Goal: Information Seeking & Learning: Understand process/instructions

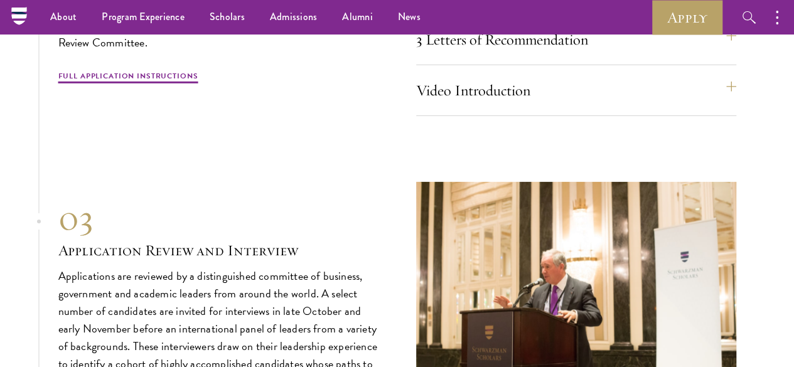
scroll to position [4270, 0]
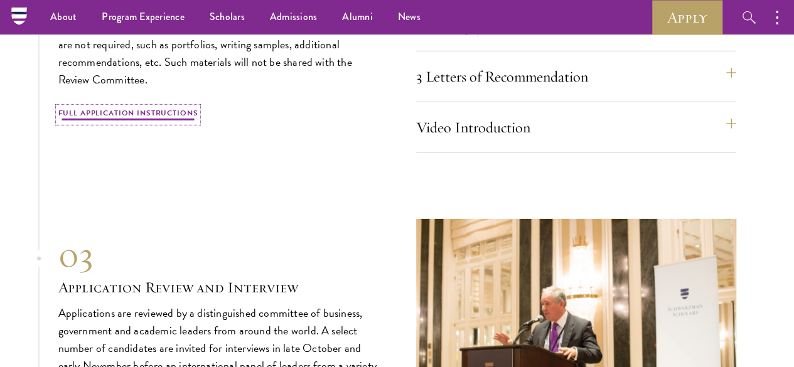
click at [134, 122] on link "Full Application Instructions" at bounding box center [128, 114] width 140 height 15
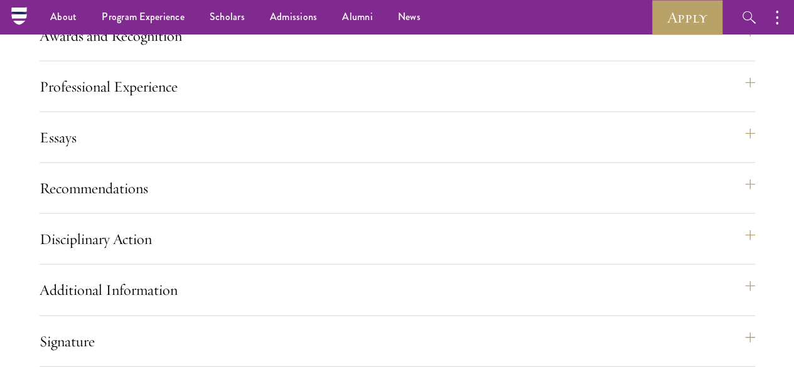
scroll to position [1324, 0]
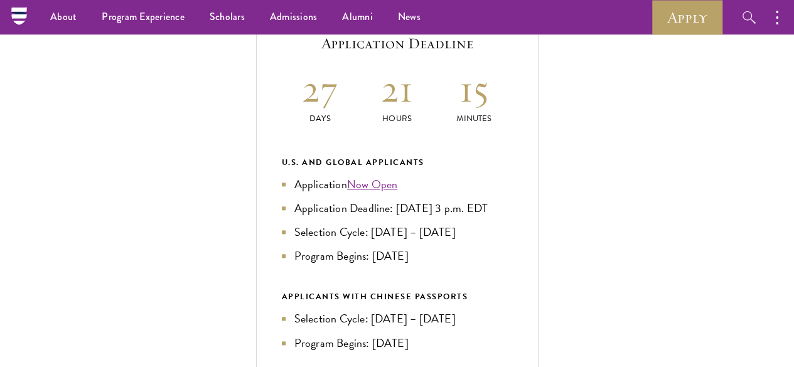
scroll to position [446, 0]
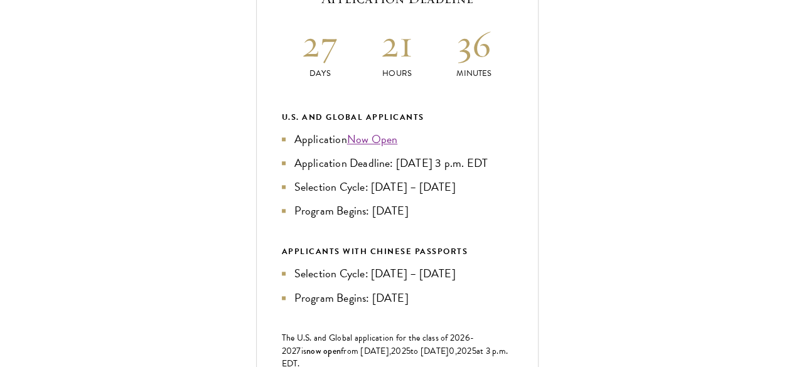
scroll to position [565, 0]
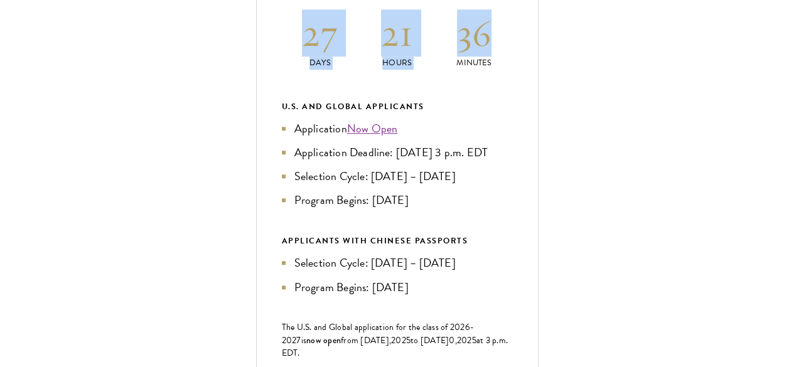
drag, startPoint x: 526, startPoint y: 104, endPoint x: 740, endPoint y: 111, distance: 214.2
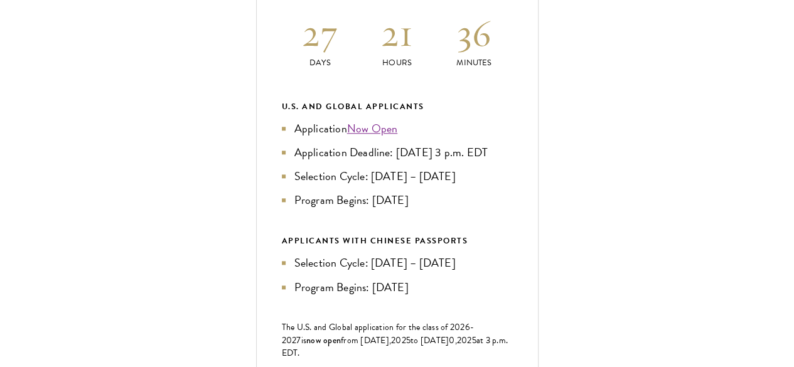
click at [539, 159] on div "Current Selection Cycle: Countdown to September 10, 2025 Application Deadline 2…" at bounding box center [397, 197] width 283 height 579
drag, startPoint x: 623, startPoint y: 223, endPoint x: 731, endPoint y: 223, distance: 108.0
click at [513, 185] on li "Selection Cycle: Oct – Nov 2025" at bounding box center [397, 177] width 231 height 18
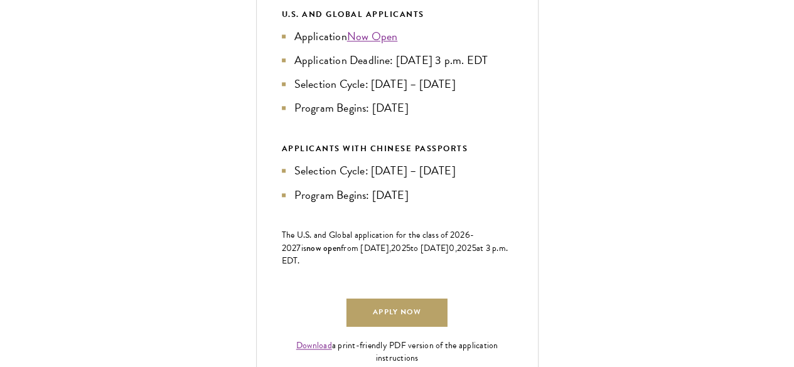
scroll to position [691, 0]
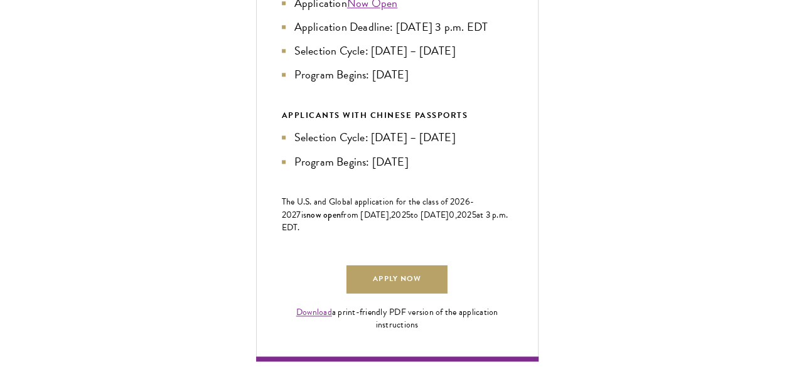
drag, startPoint x: 519, startPoint y: 144, endPoint x: 731, endPoint y: 150, distance: 211.7
click at [513, 84] on li "Program Begins: Aug 2026" at bounding box center [397, 75] width 231 height 18
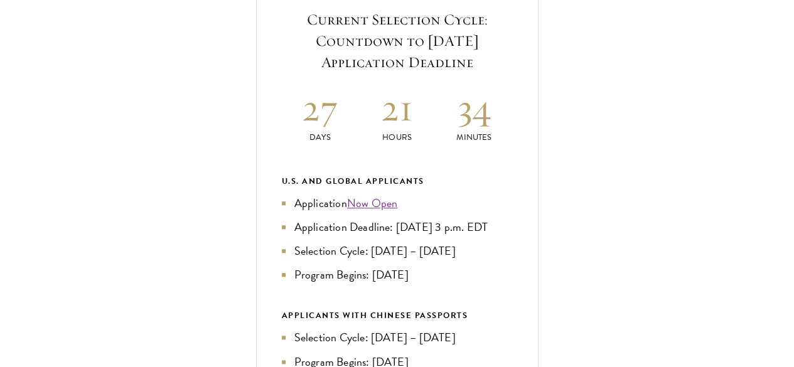
scroll to position [502, 0]
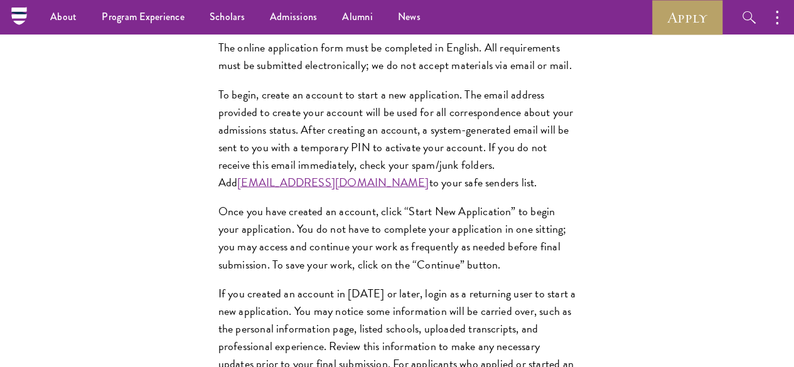
scroll to position [1120, 0]
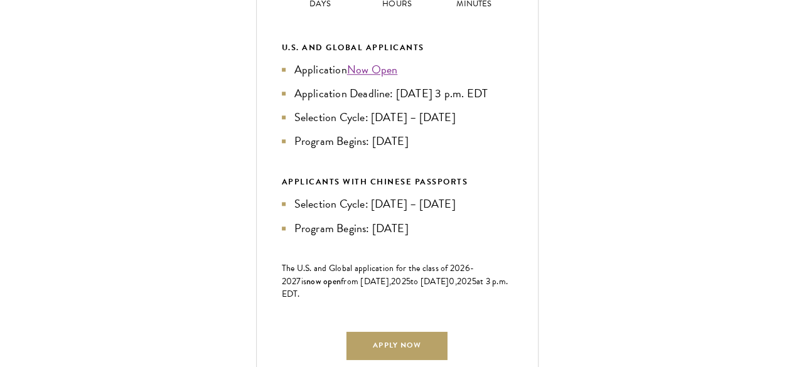
scroll to position [625, 0]
drag, startPoint x: 212, startPoint y: 89, endPoint x: 298, endPoint y: 89, distance: 85.4
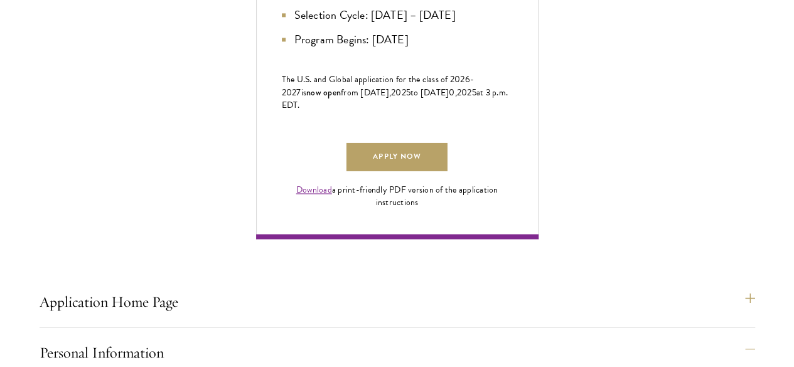
scroll to position [876, 0]
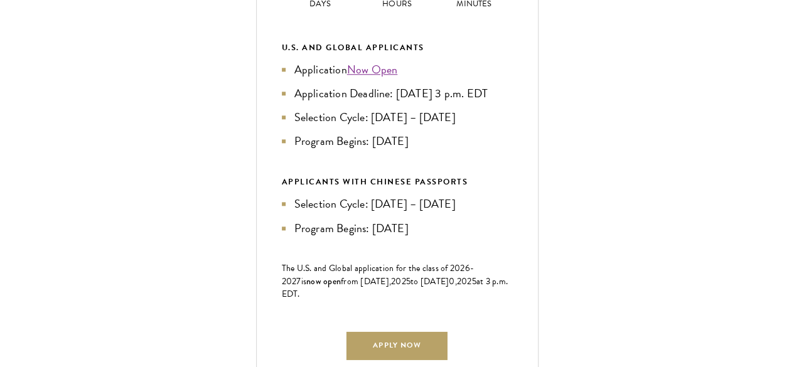
scroll to position [625, 0]
drag, startPoint x: 230, startPoint y: 86, endPoint x: 354, endPoint y: 246, distance: 202.2
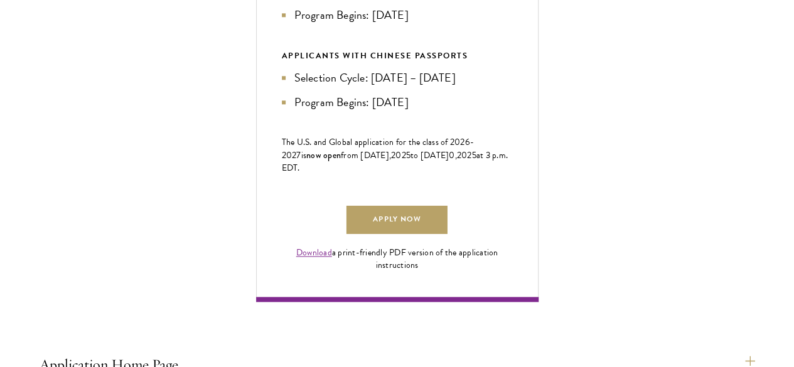
drag, startPoint x: 70, startPoint y: 179, endPoint x: 360, endPoint y: 188, distance: 290.2
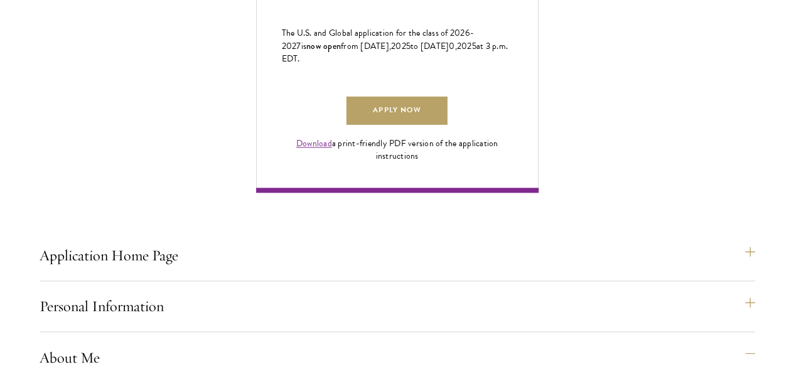
scroll to position [876, 0]
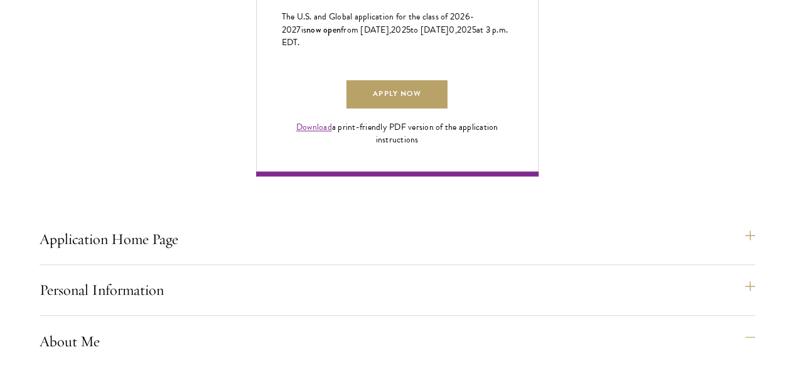
drag, startPoint x: 175, startPoint y: 109, endPoint x: 364, endPoint y: 109, distance: 189.0
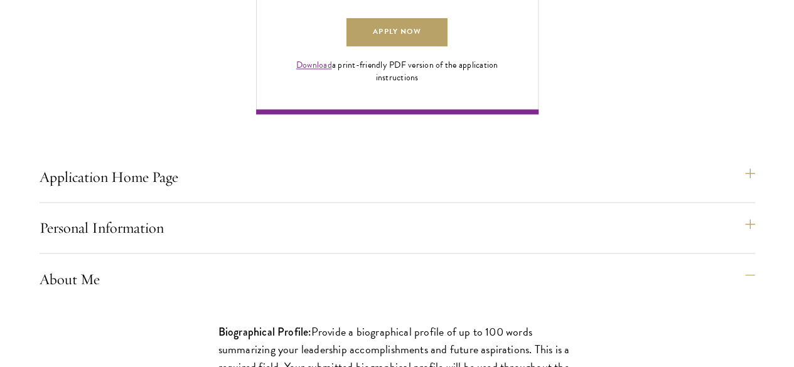
scroll to position [939, 0]
drag, startPoint x: 98, startPoint y: 76, endPoint x: 264, endPoint y: 82, distance: 165.9
drag, startPoint x: 200, startPoint y: 96, endPoint x: 189, endPoint y: 146, distance: 50.9
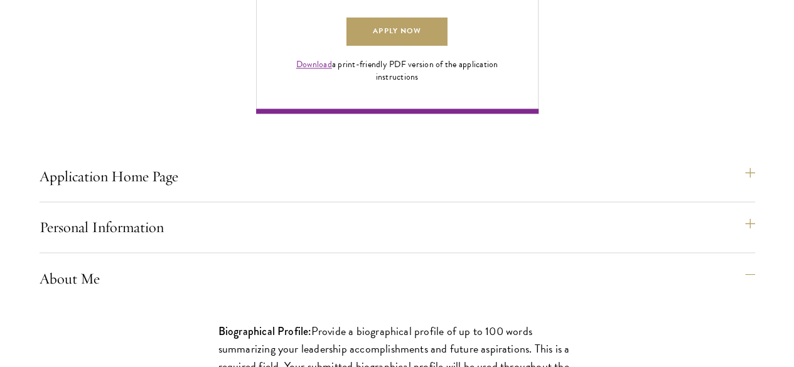
drag, startPoint x: 161, startPoint y: 148, endPoint x: 359, endPoint y: 163, distance: 198.4
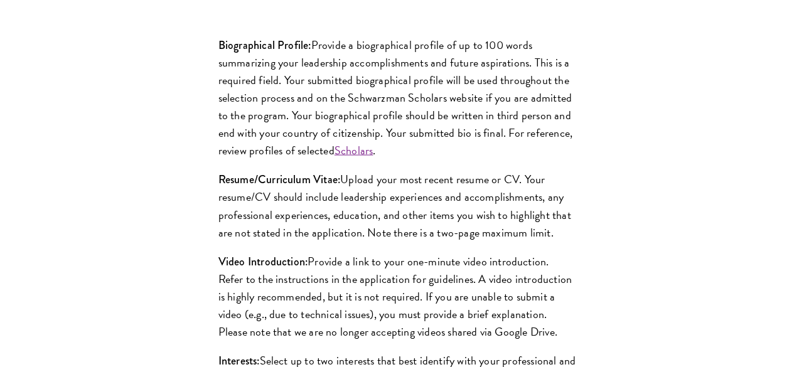
scroll to position [1253, 0]
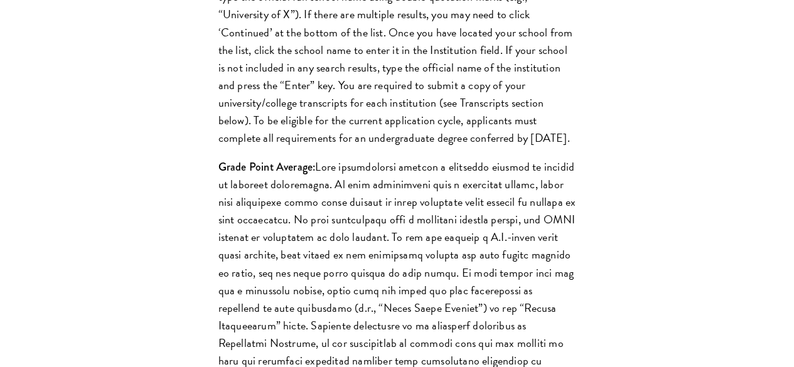
scroll to position [1441, 0]
drag, startPoint x: 163, startPoint y: 123, endPoint x: 386, endPoint y: 143, distance: 223.8
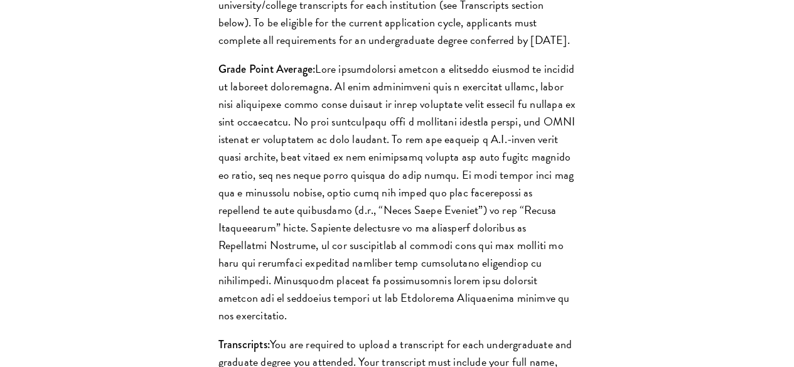
scroll to position [1567, 0]
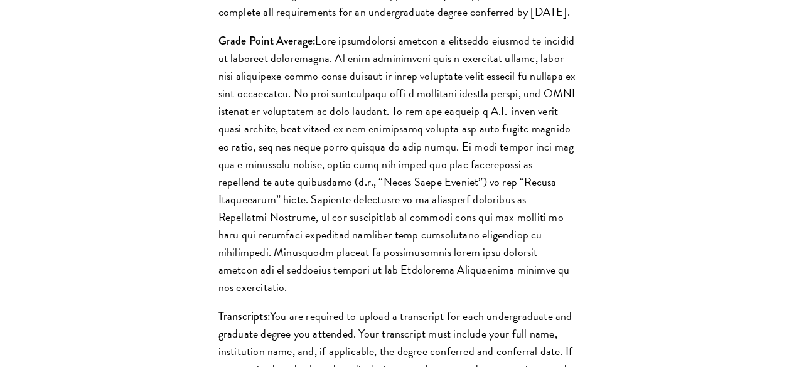
drag, startPoint x: 215, startPoint y: 126, endPoint x: 342, endPoint y: 139, distance: 128.2
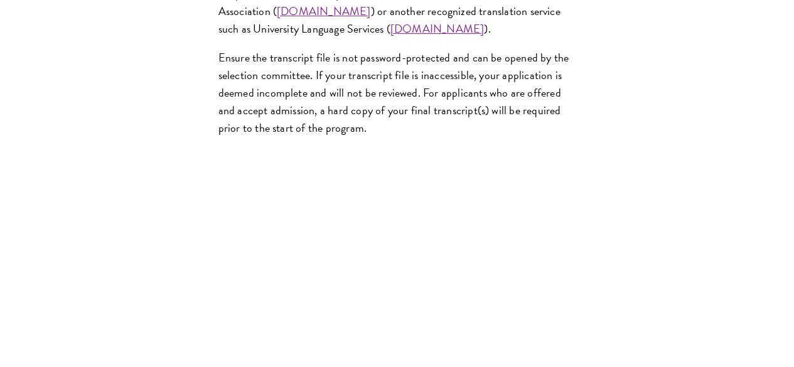
scroll to position [2257, 0]
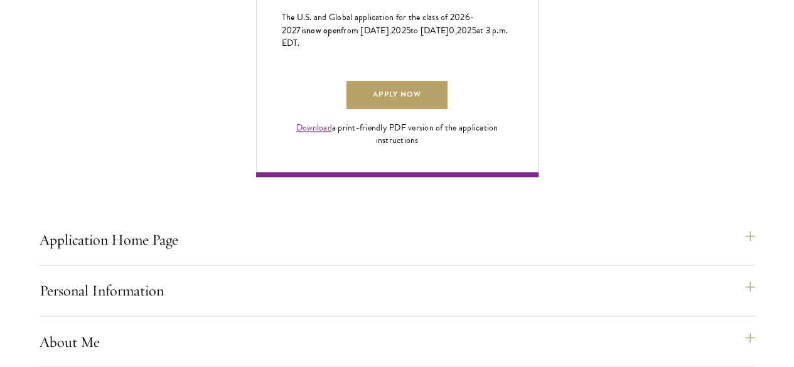
scroll to position [876, 0]
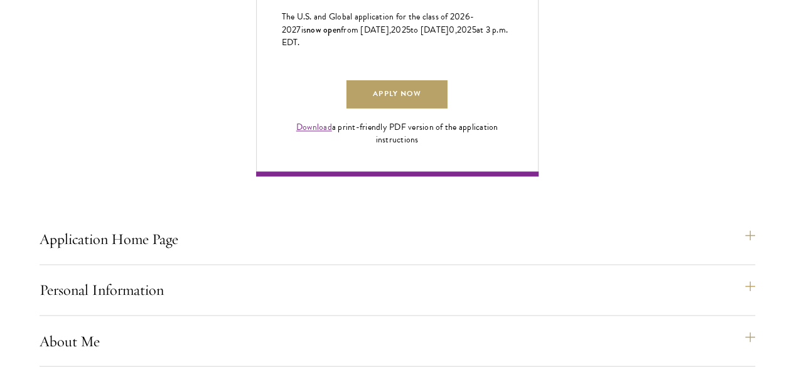
drag, startPoint x: 187, startPoint y: 109, endPoint x: 255, endPoint y: 122, distance: 69.1
drag, startPoint x: 190, startPoint y: 141, endPoint x: 326, endPoint y: 194, distance: 146.9
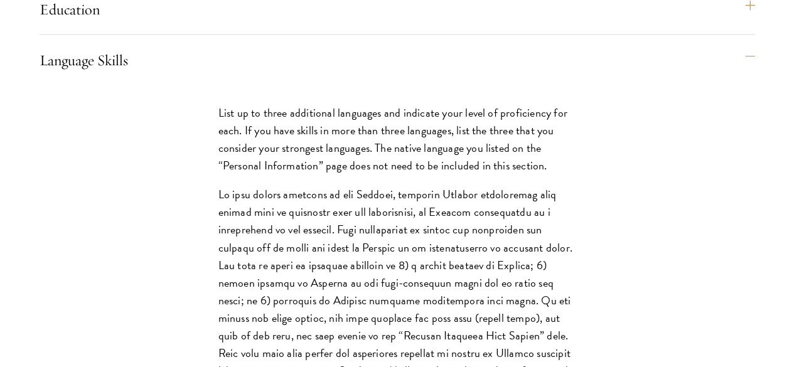
scroll to position [1315, 0]
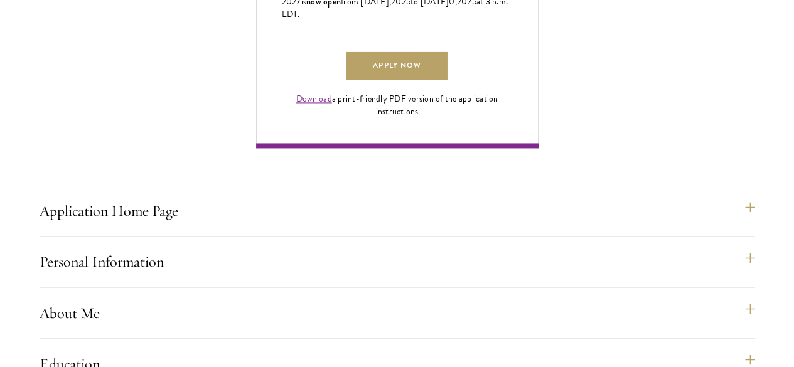
scroll to position [939, 0]
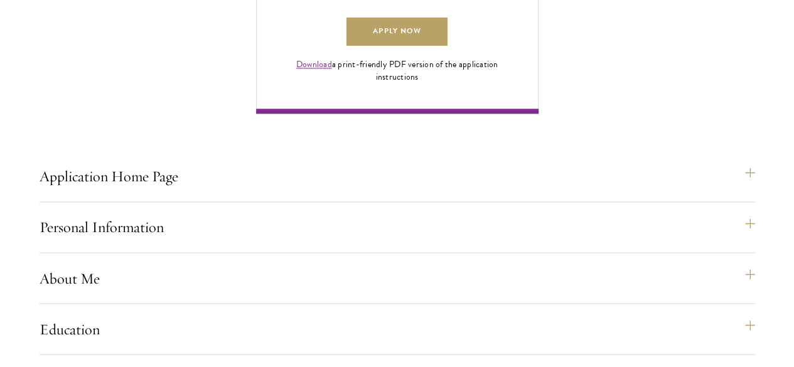
drag, startPoint x: 367, startPoint y: 150, endPoint x: 386, endPoint y: 175, distance: 31.4
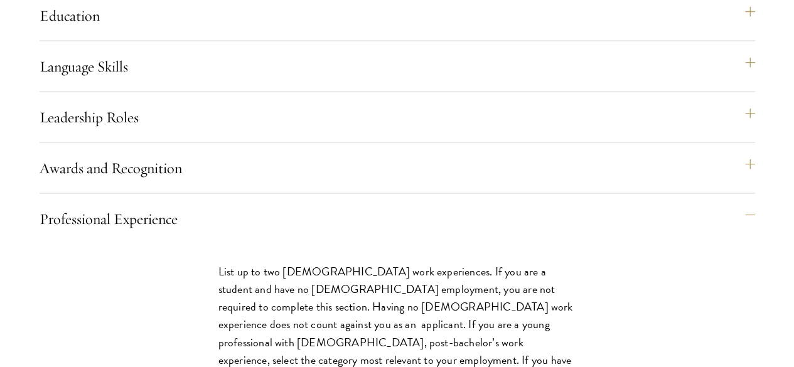
scroll to position [1253, 0]
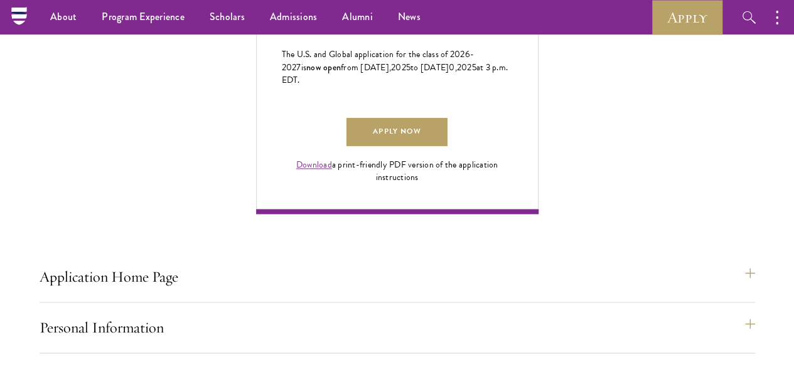
scroll to position [813, 0]
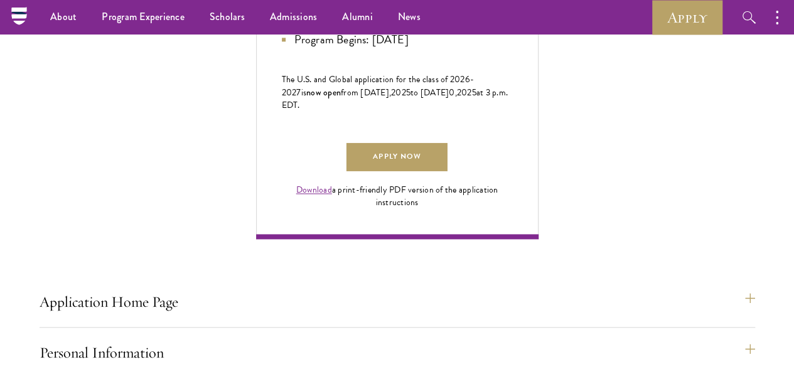
drag, startPoint x: 103, startPoint y: 190, endPoint x: 335, endPoint y: 213, distance: 233.5
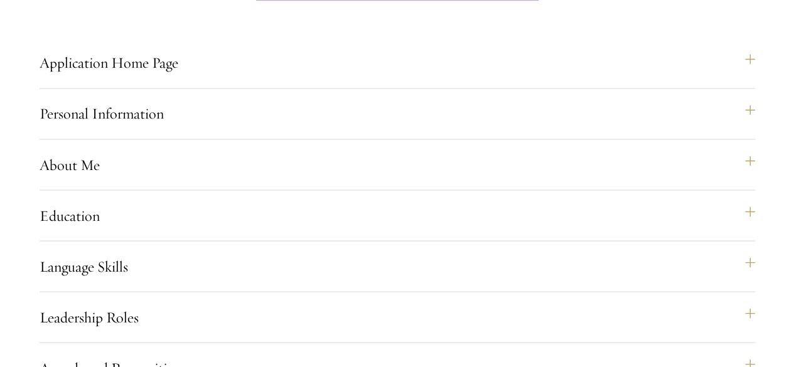
scroll to position [1064, 0]
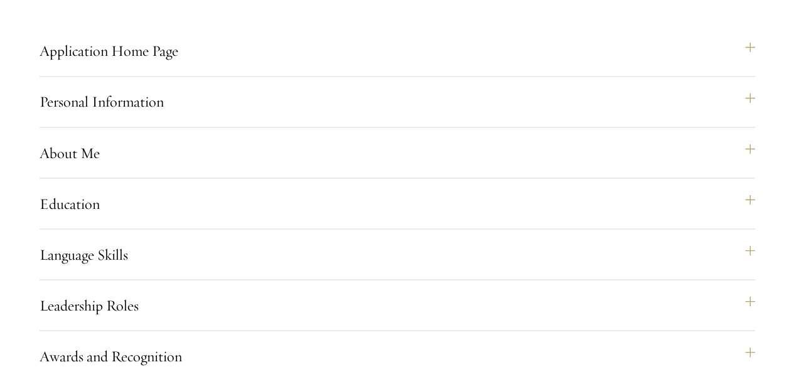
drag, startPoint x: 129, startPoint y: 122, endPoint x: 236, endPoint y: 120, distance: 106.8
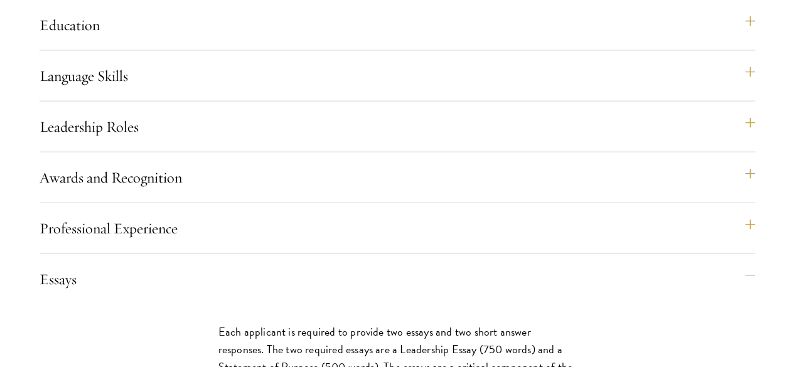
scroll to position [1253, 0]
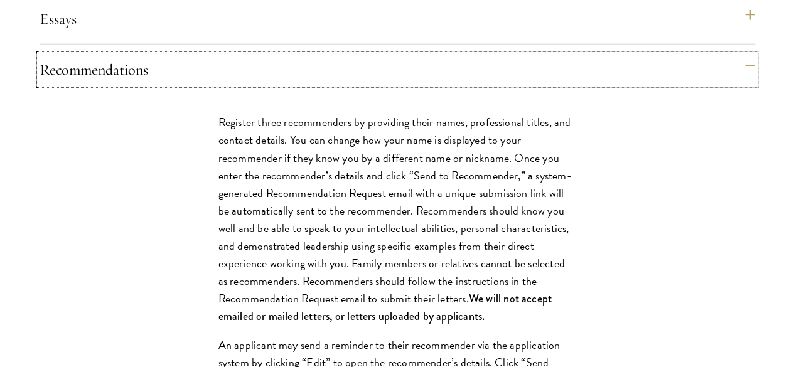
scroll to position [1504, 0]
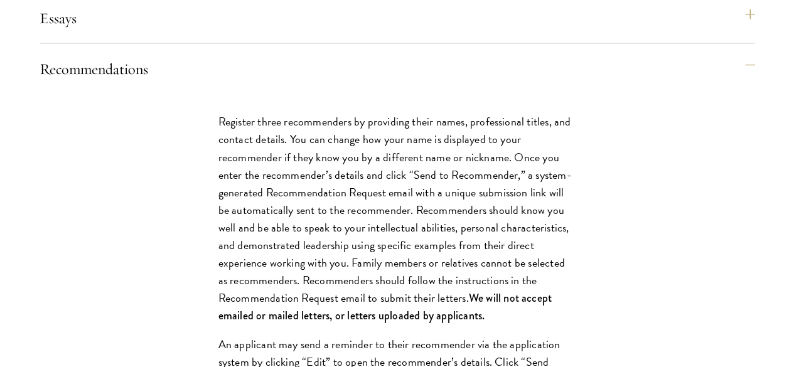
drag, startPoint x: 262, startPoint y: 167, endPoint x: 342, endPoint y: 169, distance: 79.1
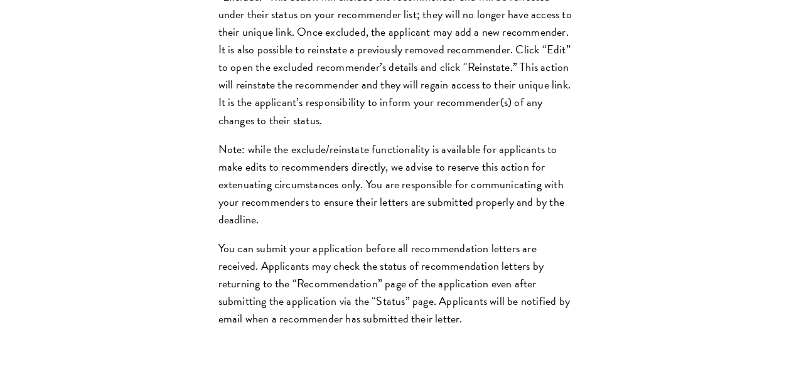
scroll to position [2006, 0]
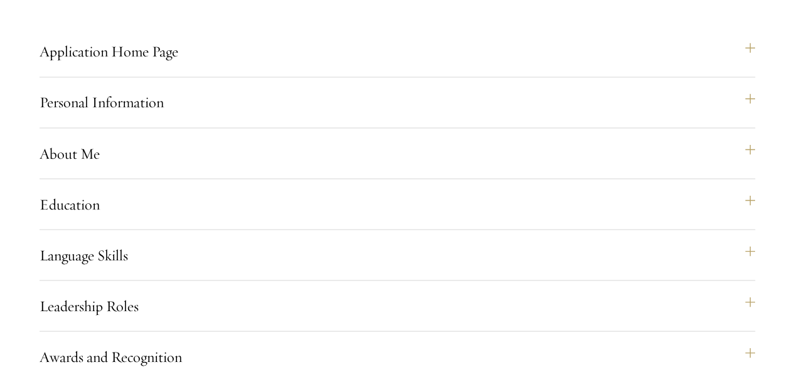
scroll to position [1064, 0]
drag, startPoint x: 104, startPoint y: 49, endPoint x: 252, endPoint y: 75, distance: 150.4
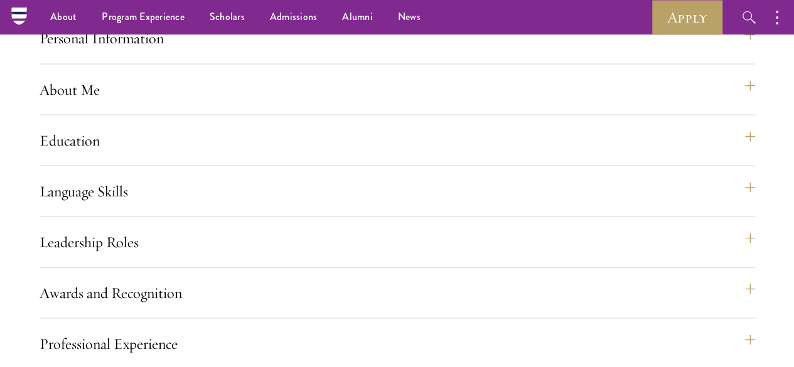
scroll to position [1127, 0]
drag, startPoint x: 96, startPoint y: 108, endPoint x: 339, endPoint y: 235, distance: 274.4
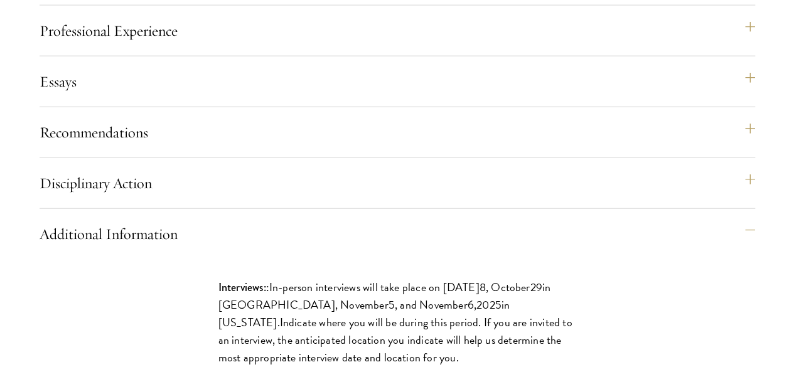
scroll to position [1441, 0]
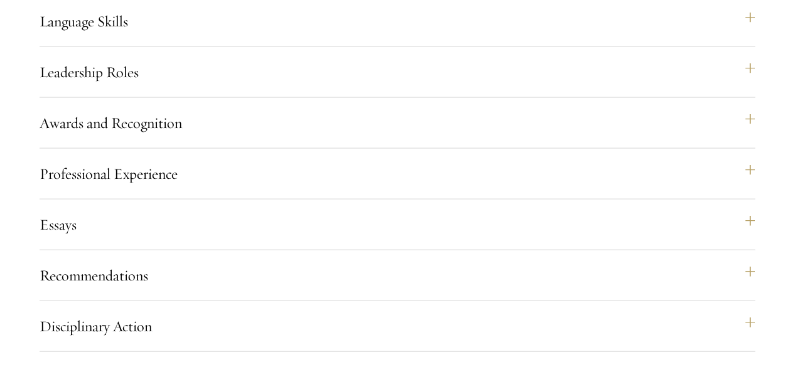
scroll to position [1315, 0]
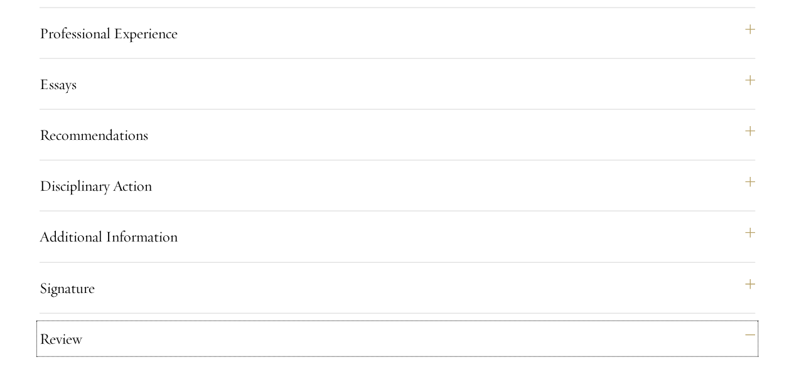
scroll to position [1441, 0]
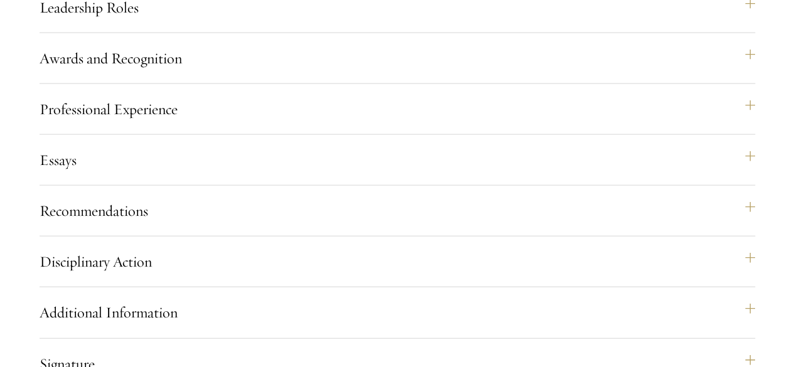
scroll to position [1378, 0]
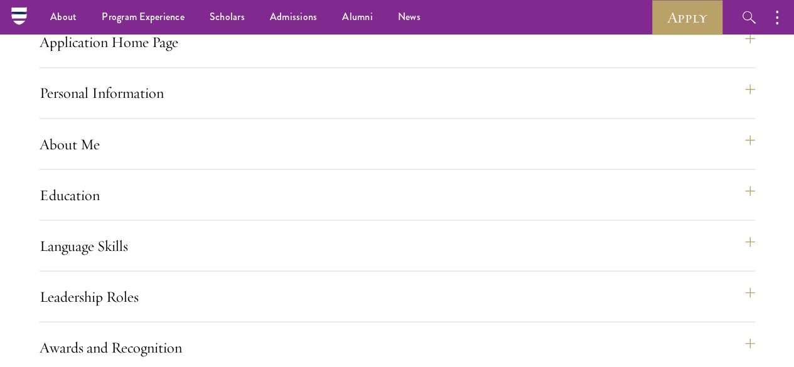
scroll to position [1064, 0]
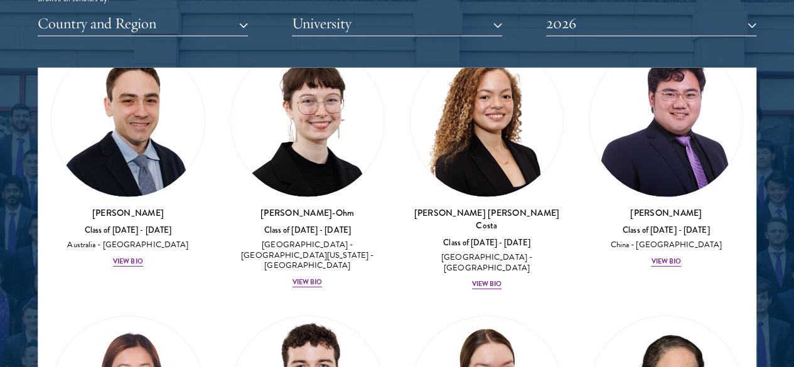
scroll to position [2009, 0]
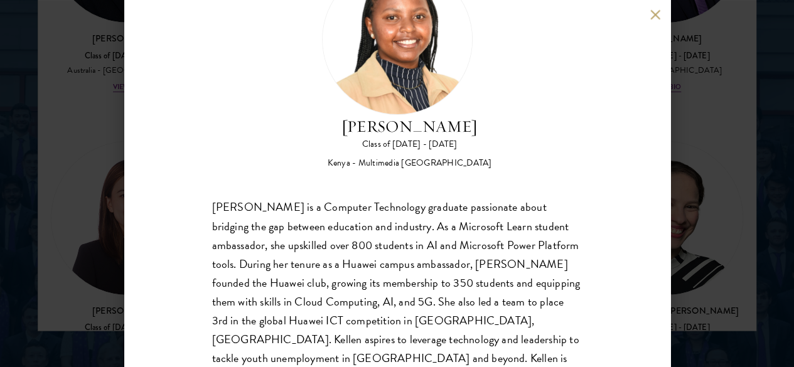
scroll to position [1758, 0]
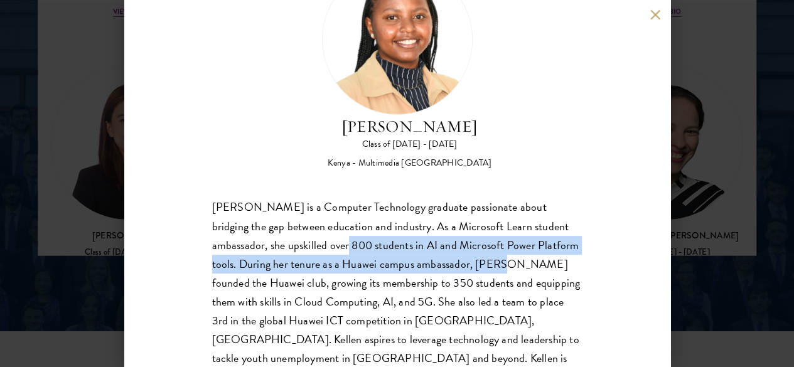
drag, startPoint x: 353, startPoint y: 195, endPoint x: 556, endPoint y: 210, distance: 203.3
click at [556, 210] on div "Kellen Gitahi is a Computer Technology graduate passionate about bridging the g…" at bounding box center [397, 292] width 370 height 188
click at [408, 214] on div "Kellen Gitahi is a Computer Technology graduate passionate about bridging the g…" at bounding box center [397, 292] width 370 height 188
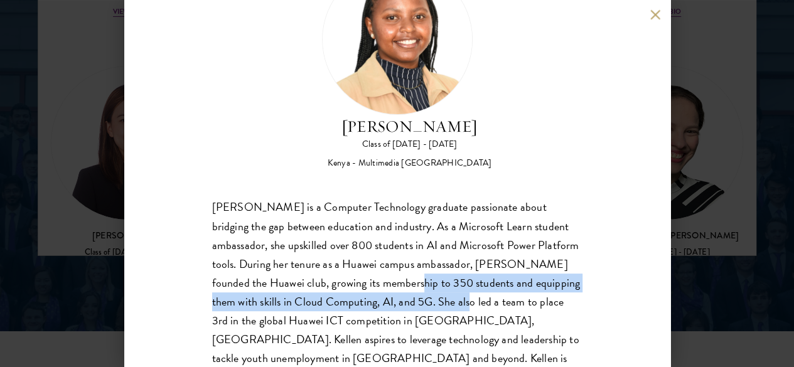
drag, startPoint x: 467, startPoint y: 240, endPoint x: 573, endPoint y: 266, distance: 109.8
click at [573, 266] on div "Kellen Gitahi Class of 2025 - 2026 Kenya - Multimedia University of Kenya Kelle…" at bounding box center [397, 183] width 546 height 367
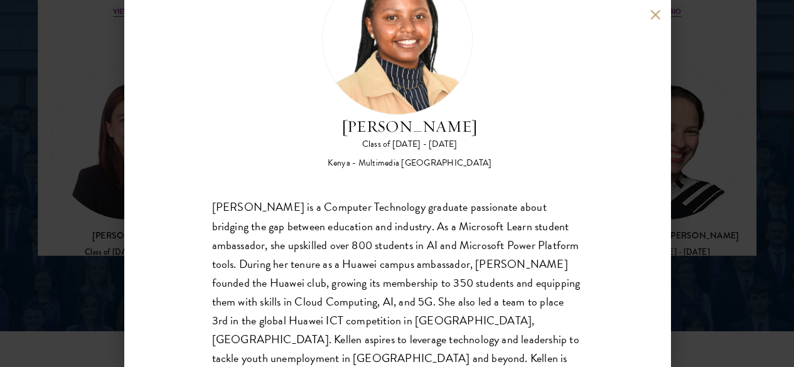
click at [440, 232] on div "Kellen Gitahi is a Computer Technology graduate passionate about bridging the g…" at bounding box center [397, 292] width 370 height 188
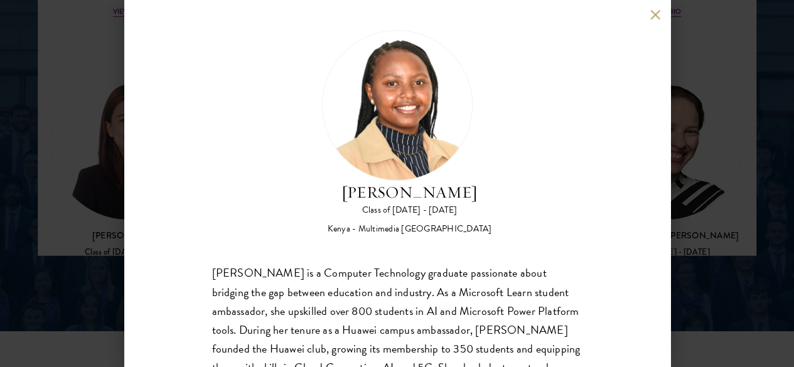
scroll to position [0, 0]
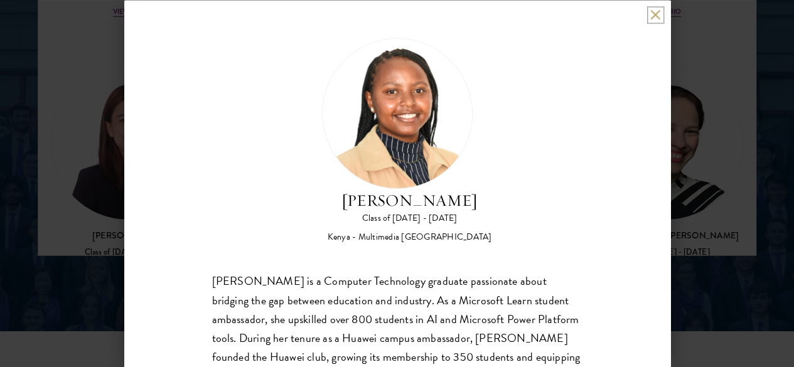
click at [654, 19] on button at bounding box center [655, 14] width 11 height 11
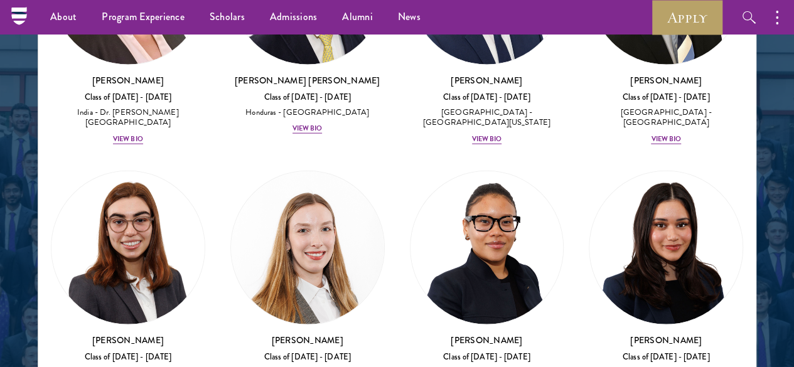
scroll to position [3964, 0]
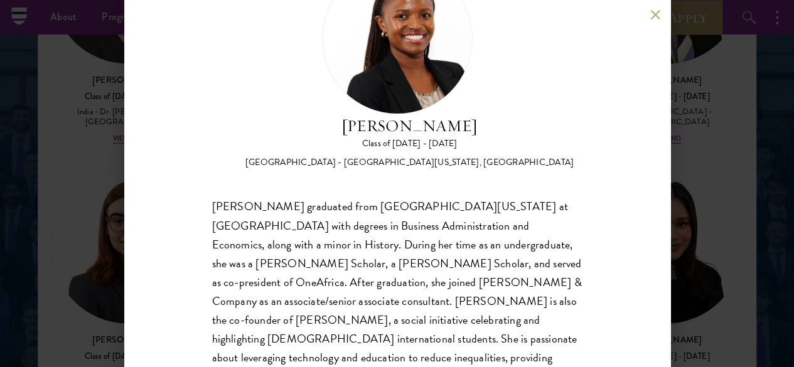
scroll to position [94, 0]
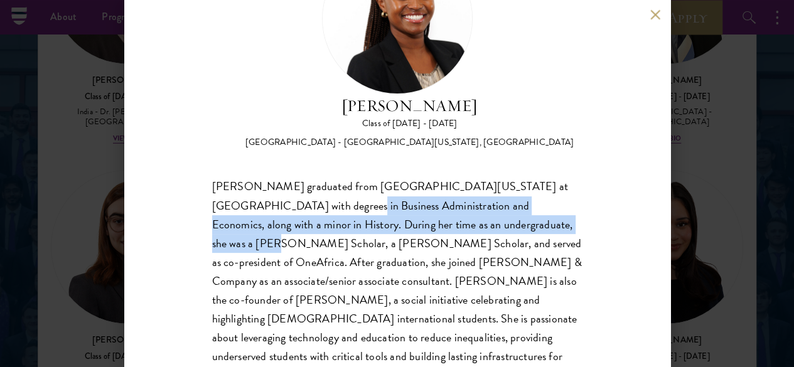
drag, startPoint x: 294, startPoint y: 154, endPoint x: 566, endPoint y: 173, distance: 271.9
click at [566, 178] on div "Fridah Mbwaya graduated from University of North Carolina at Chapel Hill with d…" at bounding box center [397, 282] width 370 height 208
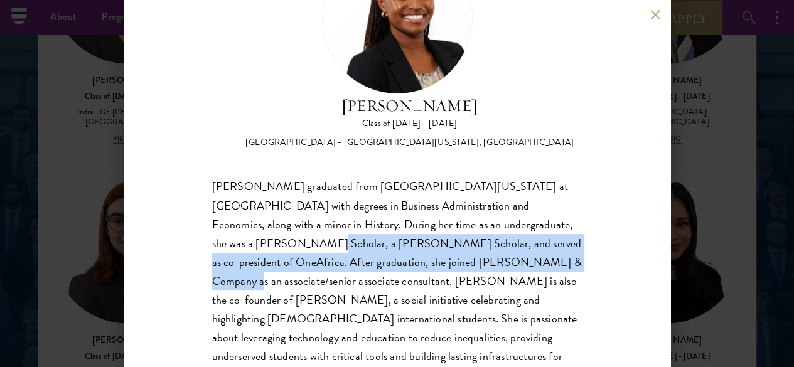
drag, startPoint x: 250, startPoint y: 195, endPoint x: 516, endPoint y: 208, distance: 266.5
click at [516, 208] on div "Fridah Mbwaya graduated from University of North Carolina at Chapel Hill with d…" at bounding box center [397, 282] width 370 height 208
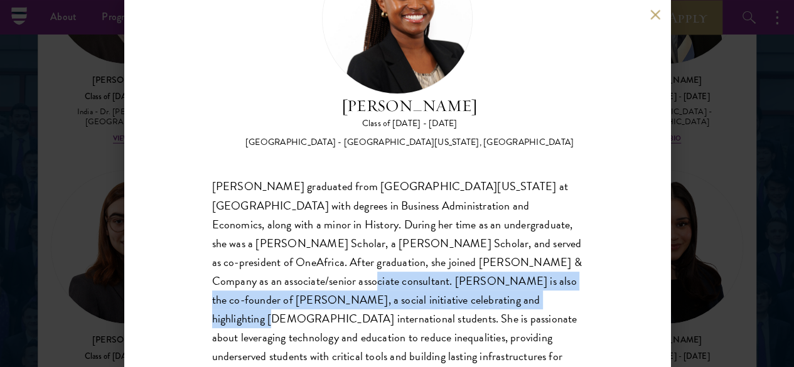
drag, startPoint x: 314, startPoint y: 239, endPoint x: 540, endPoint y: 248, distance: 226.2
click at [540, 248] on div "Fridah Mbwaya graduated from University of North Carolina at Chapel Hill with d…" at bounding box center [397, 282] width 370 height 208
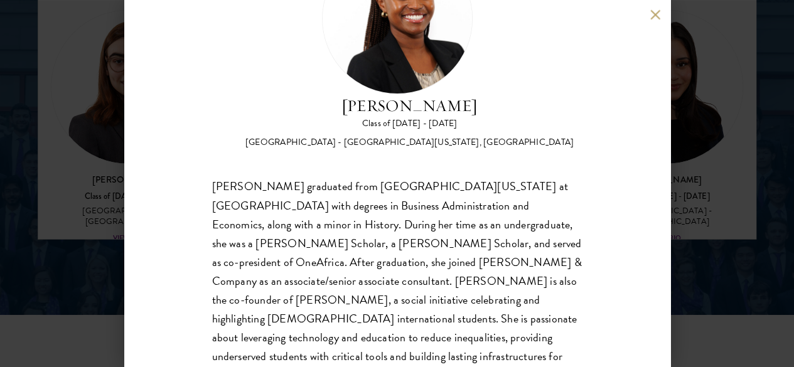
scroll to position [1803, 0]
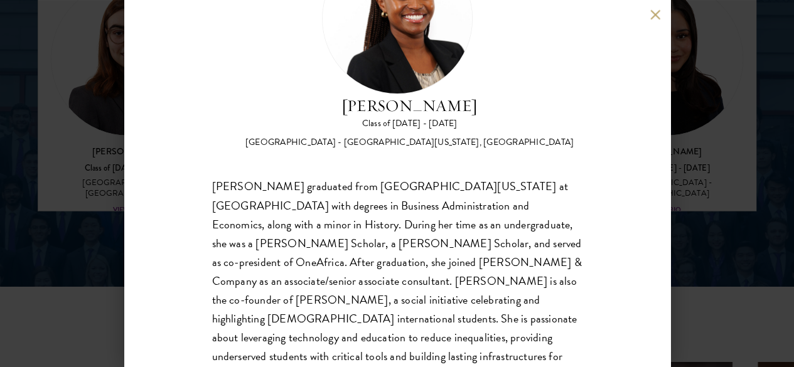
click at [648, 14] on div "Fridah Mbwaya Class of 2025 - 2026 Kenya - University of North Carolina, Chapel…" at bounding box center [397, 183] width 546 height 367
click at [656, 14] on button at bounding box center [655, 14] width 11 height 11
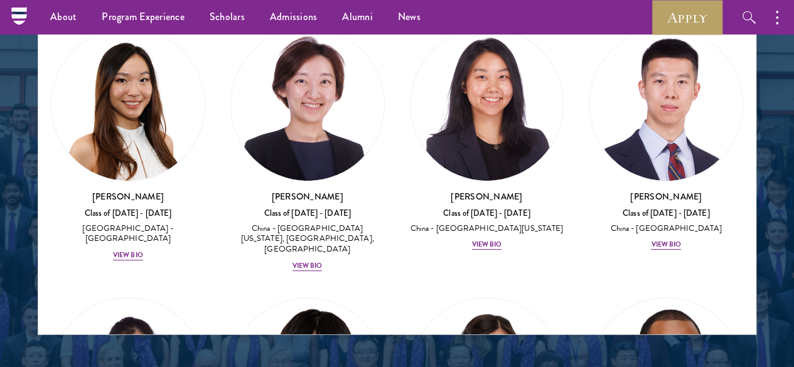
scroll to position [4843, 0]
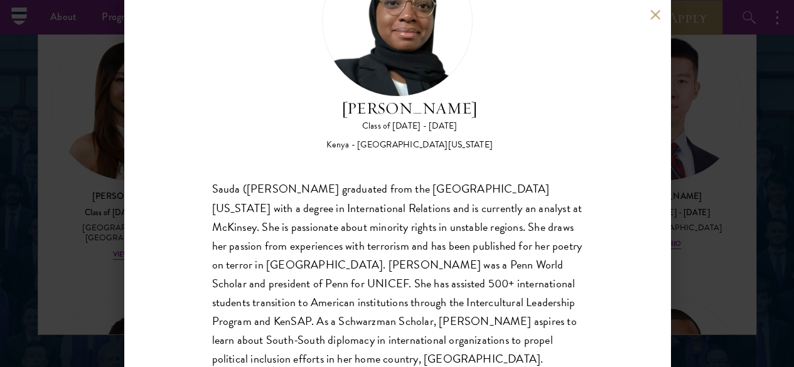
scroll to position [94, 0]
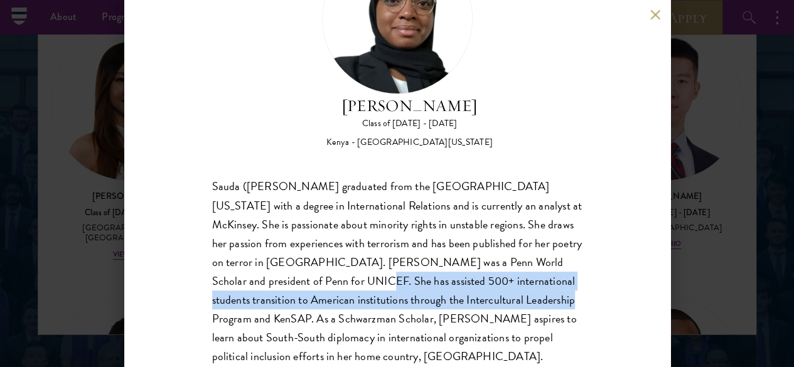
drag, startPoint x: 440, startPoint y: 239, endPoint x: 372, endPoint y: 277, distance: 77.3
click at [372, 277] on div "Sauda (Habib) Salim graduated from the University of Pennsylvania with a degree…" at bounding box center [397, 272] width 370 height 188
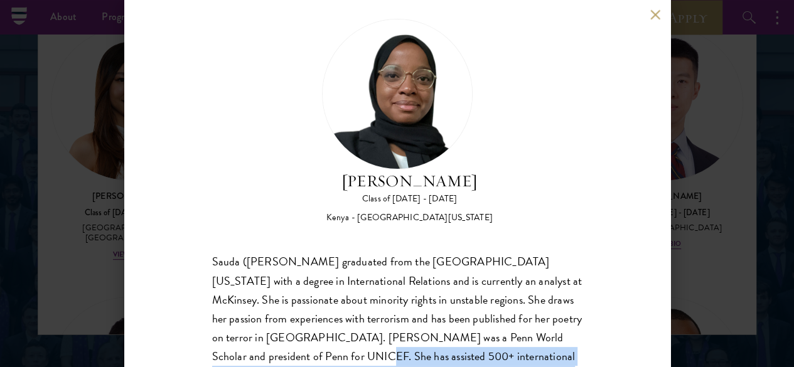
scroll to position [0, 0]
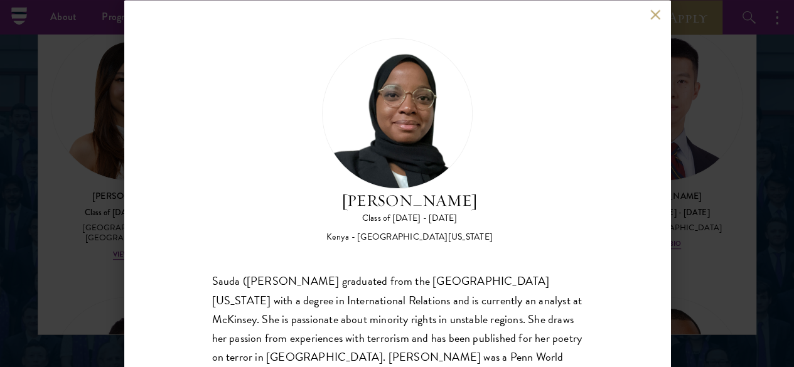
click at [369, 272] on div "Sauda (Habib) Salim graduated from the University of Pennsylvania with a degree…" at bounding box center [397, 366] width 370 height 188
click at [650, 21] on div "Habib Salim Class of 2025 - 2026 Kenya - University of Pennsylvania Sauda (Habi…" at bounding box center [397, 183] width 546 height 367
click at [652, 18] on button at bounding box center [655, 14] width 11 height 11
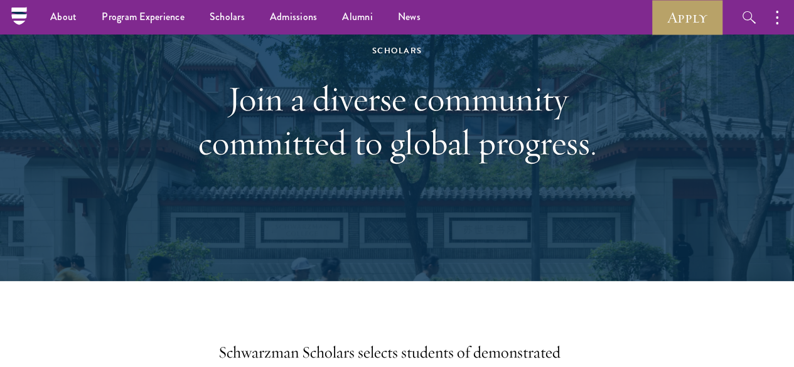
scroll to position [46, 0]
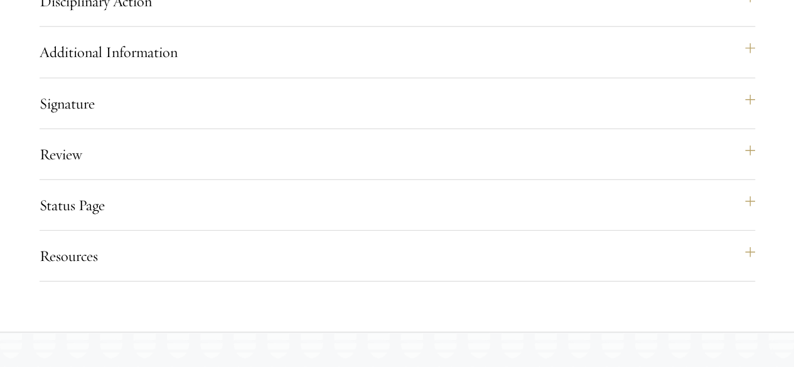
scroll to position [1758, 0]
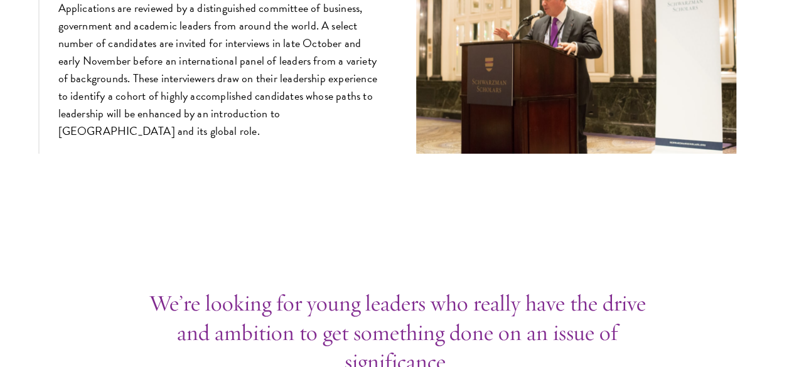
scroll to position [4584, 0]
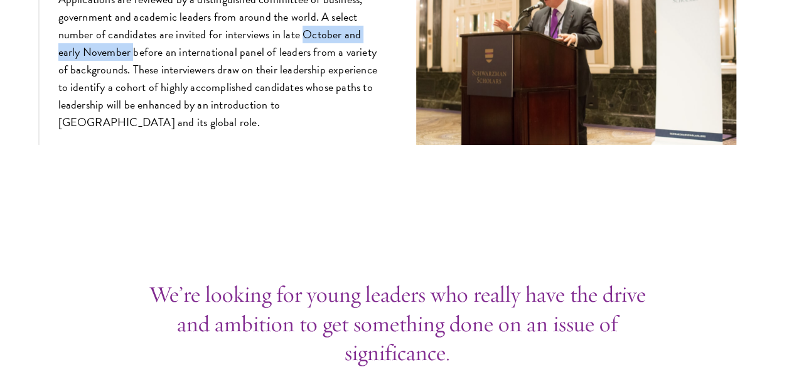
drag, startPoint x: 85, startPoint y: 154, endPoint x: 227, endPoint y: 151, distance: 141.3
click at [227, 132] on p "Applications are reviewed by a distinguished committee of business, government …" at bounding box center [218, 61] width 320 height 141
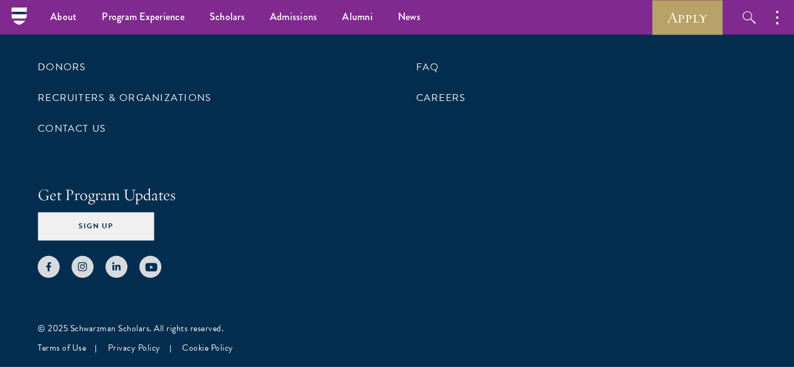
scroll to position [6455, 0]
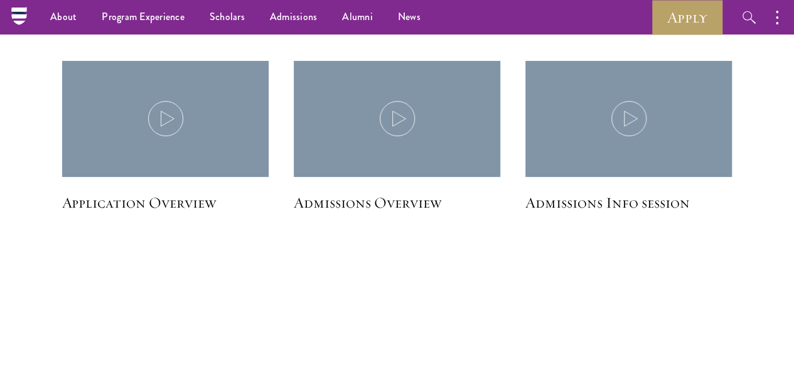
scroll to position [2518, 0]
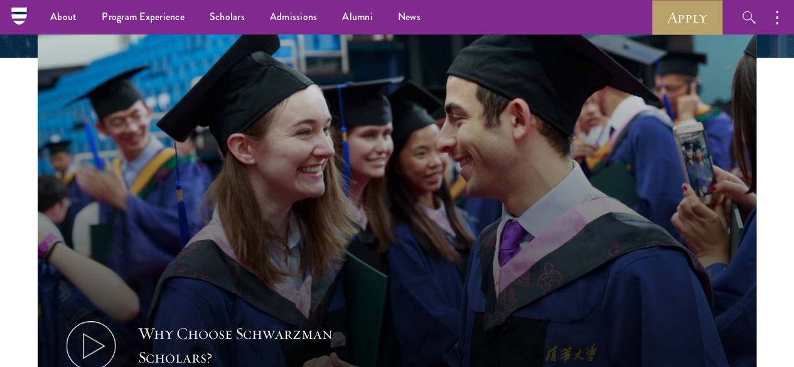
scroll to position [314, 0]
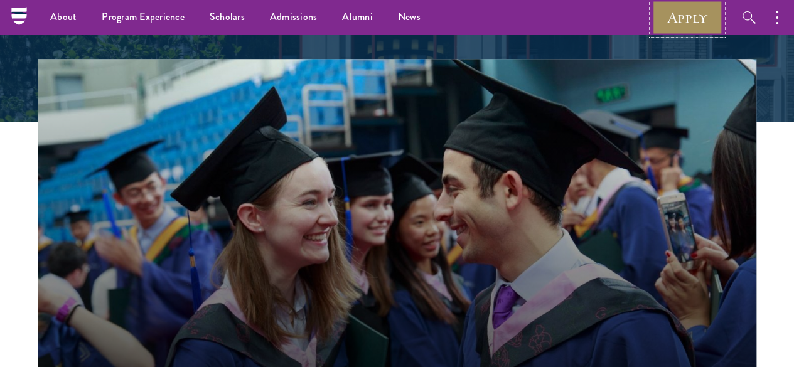
click at [693, 12] on link "Apply" at bounding box center [687, 17] width 70 height 35
